Goal: Use online tool/utility: Utilize a website feature to perform a specific function

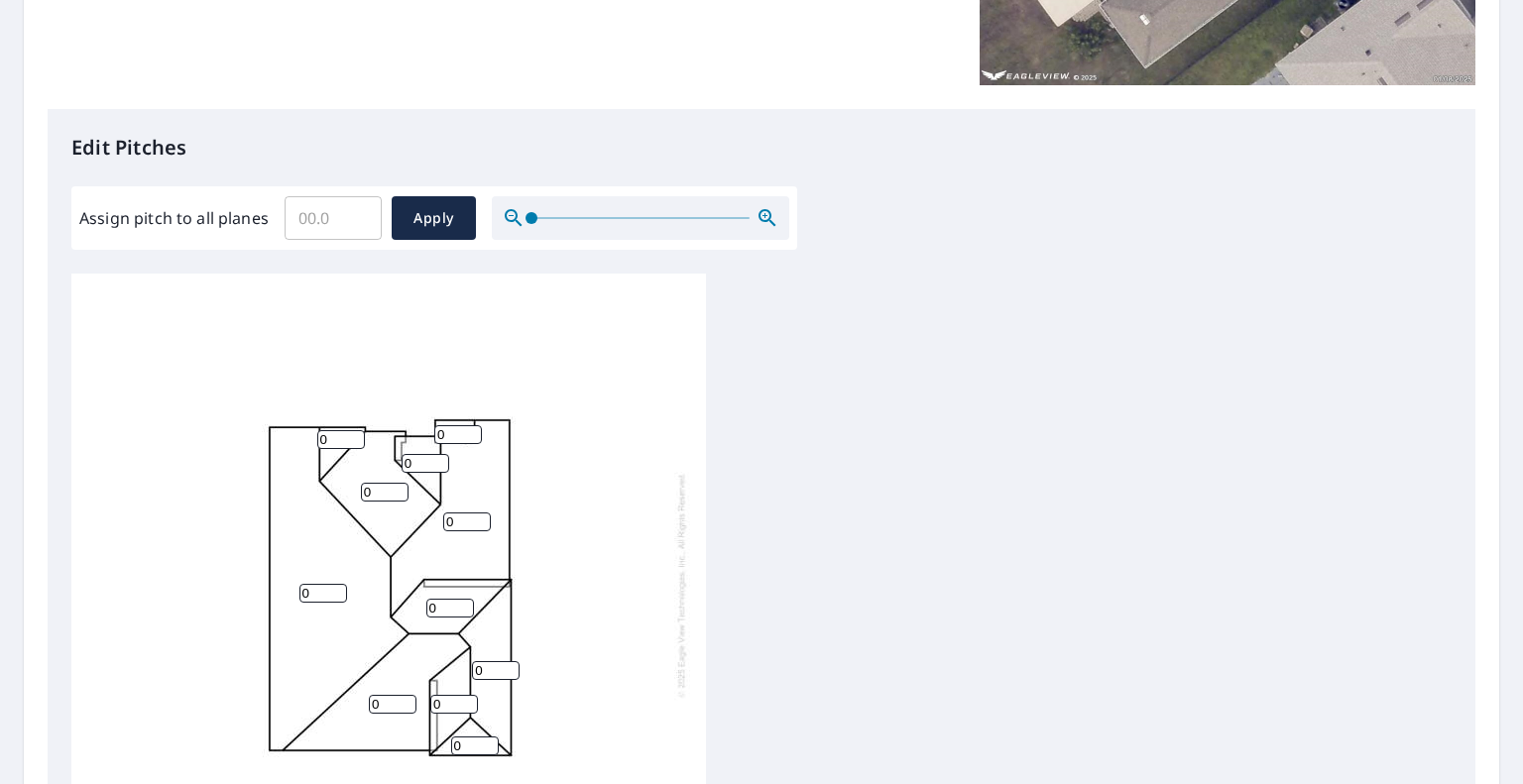
scroll to position [534, 0]
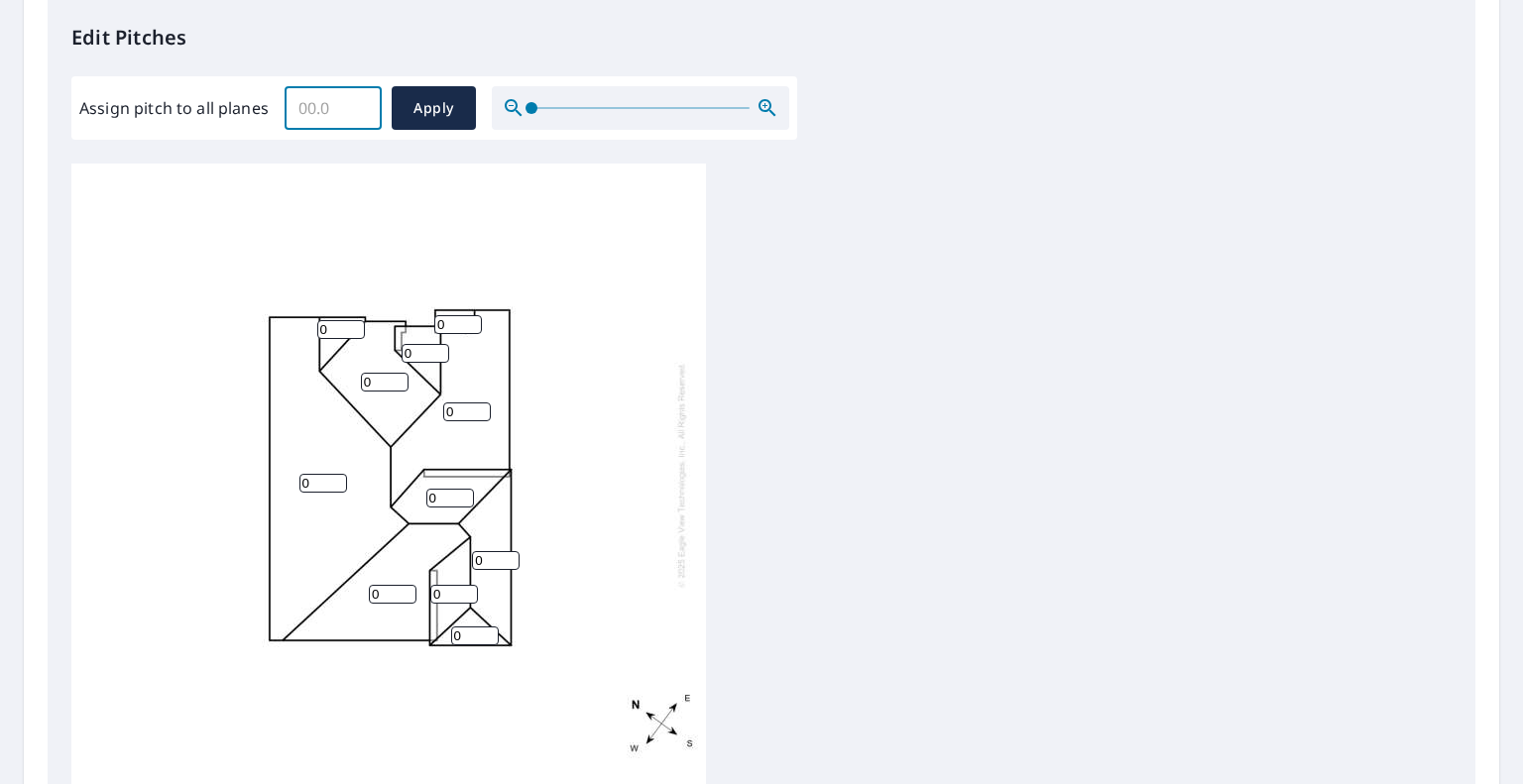
click at [330, 102] on input "Assign pitch to all planes" at bounding box center [333, 108] width 97 height 56
type input "4"
click at [435, 103] on span "Apply" at bounding box center [433, 108] width 53 height 25
type input "4"
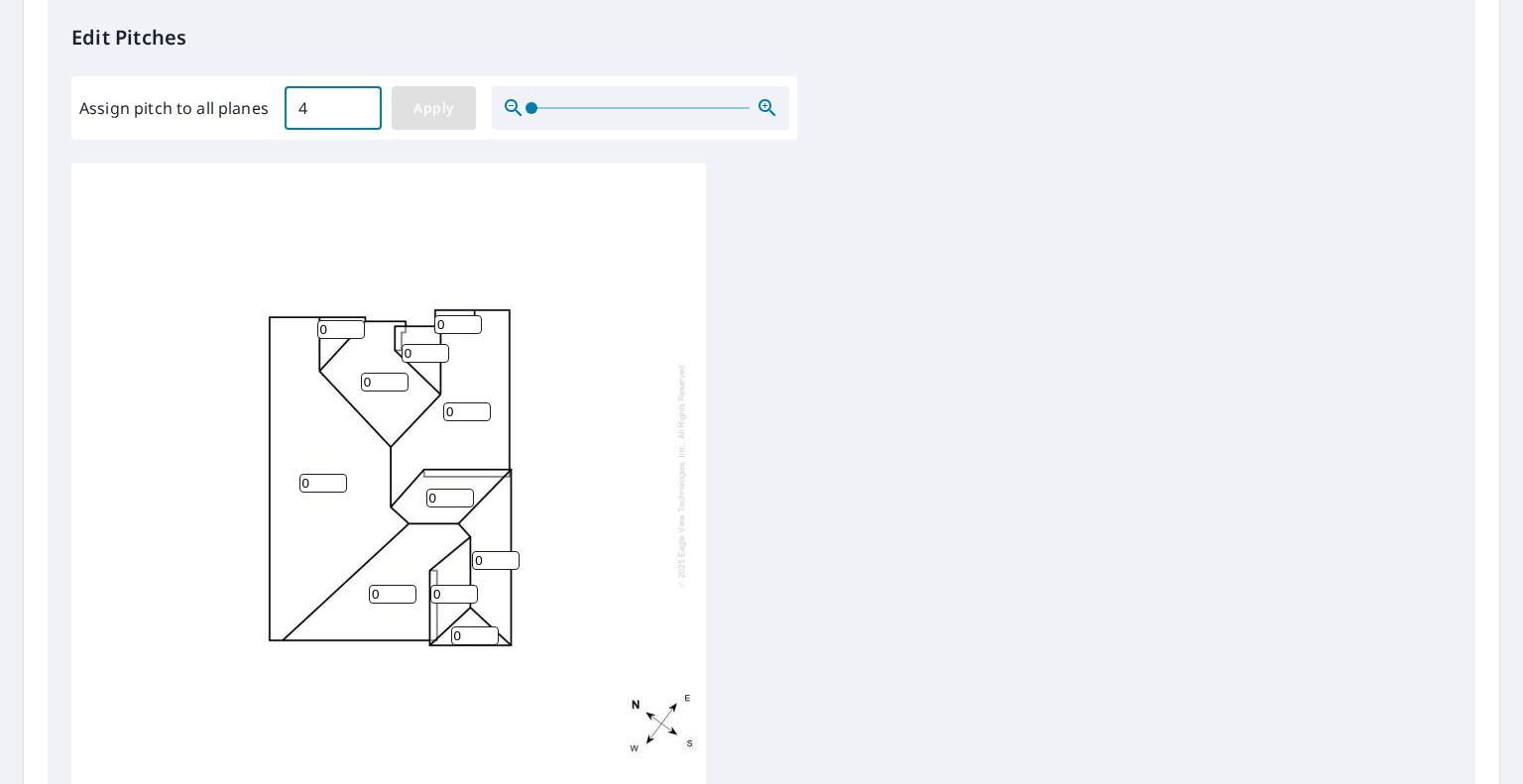
type input "4"
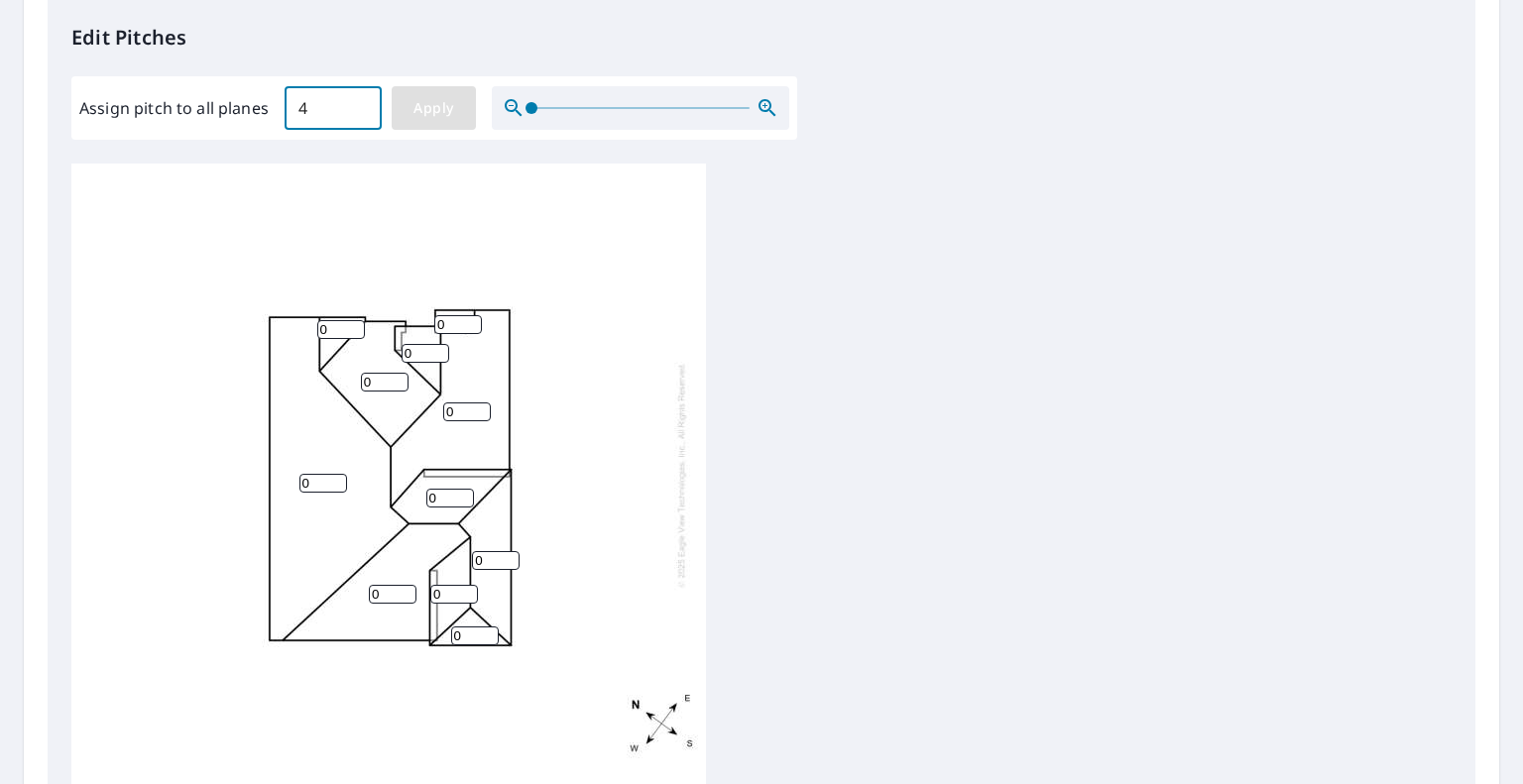
type input "4"
